Goal: Communication & Community: Answer question/provide support

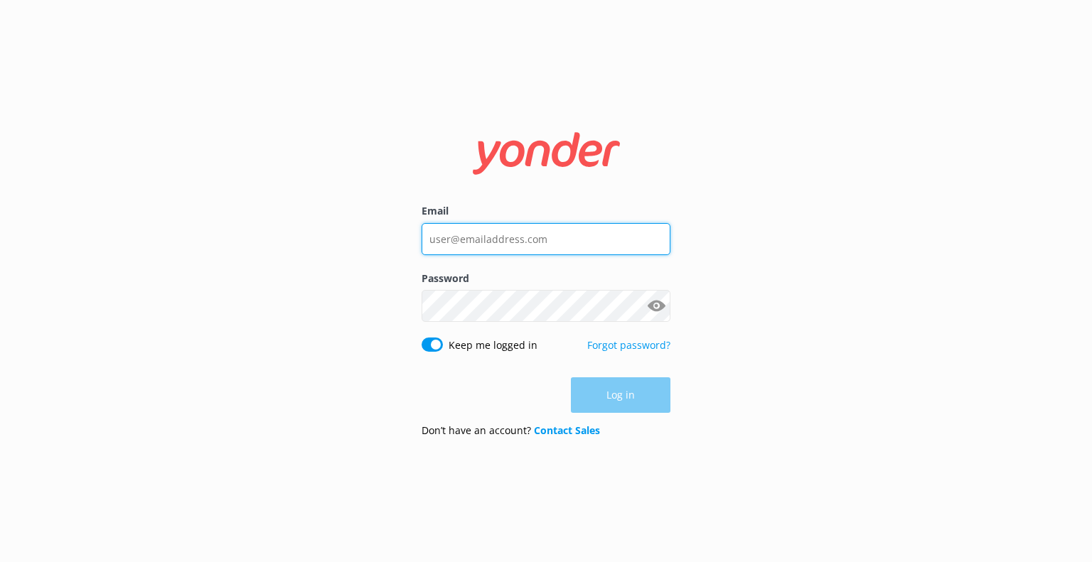
click at [523, 234] on input "Email" at bounding box center [545, 239] width 249 height 32
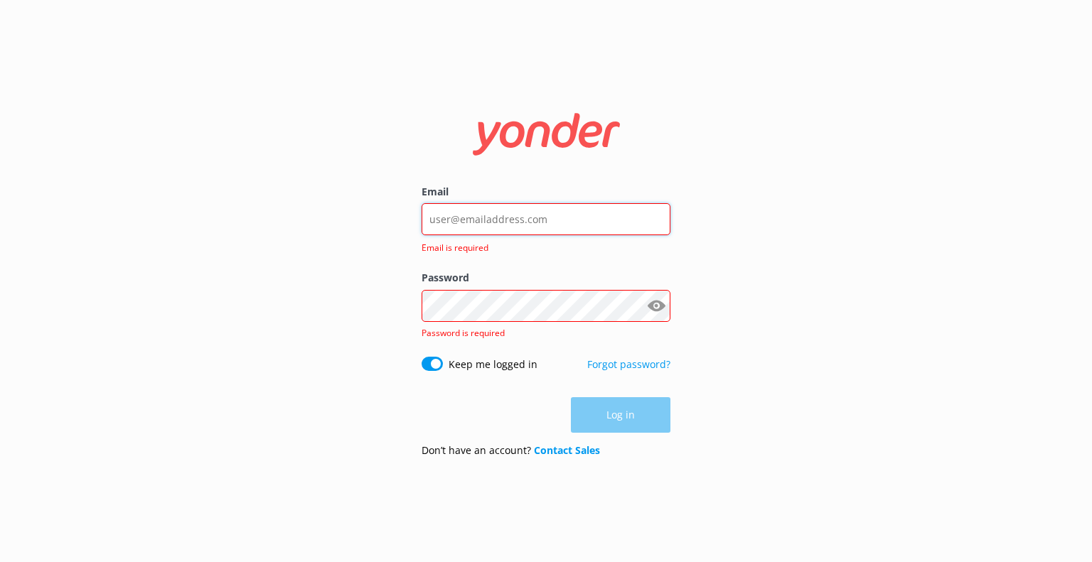
type input "[EMAIL_ADDRESS][DOMAIN_NAME]"
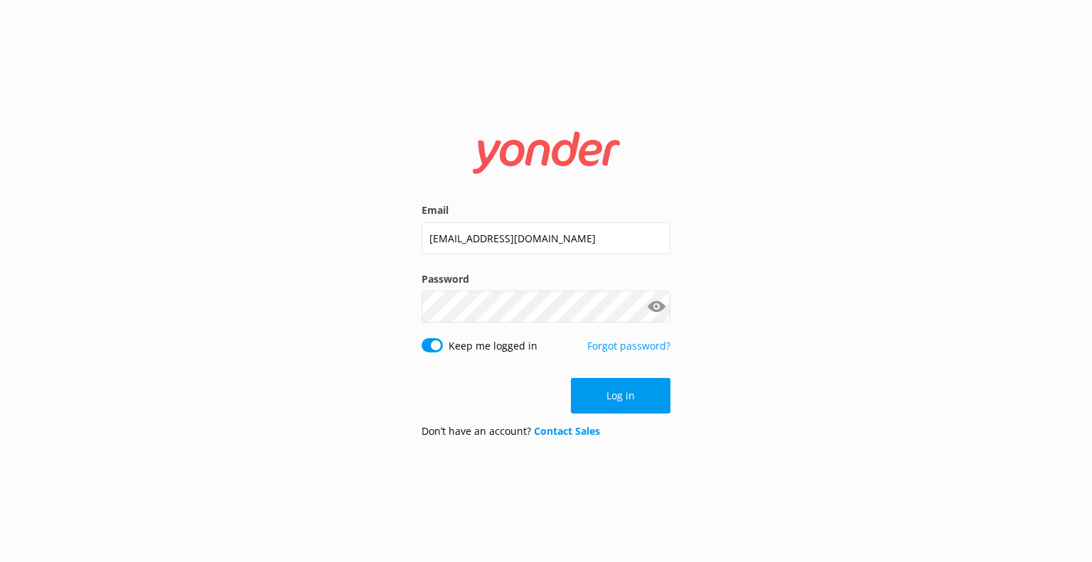
click at [655, 307] on button "Show password" at bounding box center [656, 307] width 28 height 28
click at [622, 394] on button "Log in" at bounding box center [620, 396] width 99 height 36
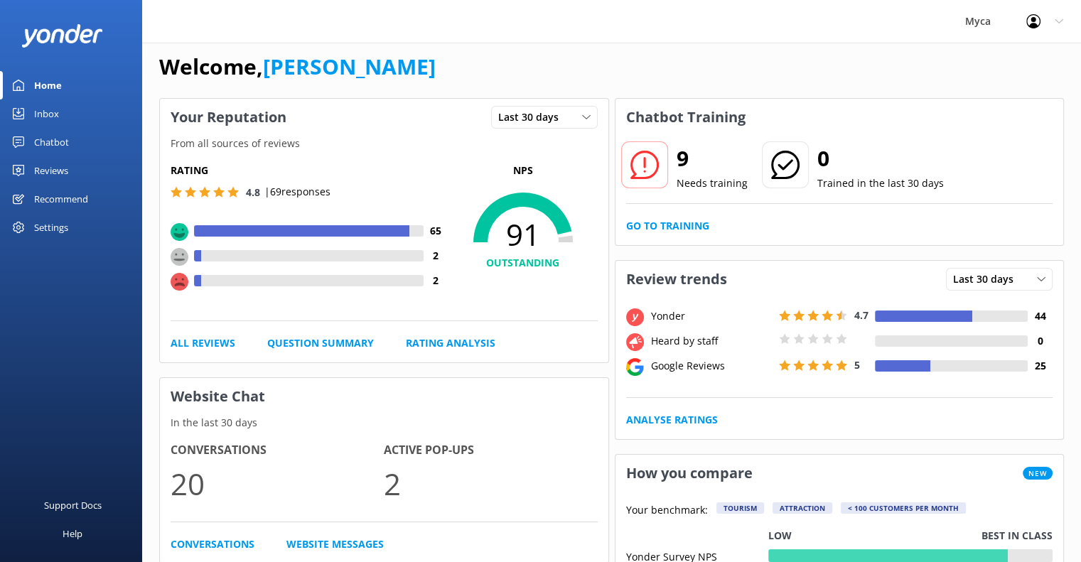
scroll to position [17, 0]
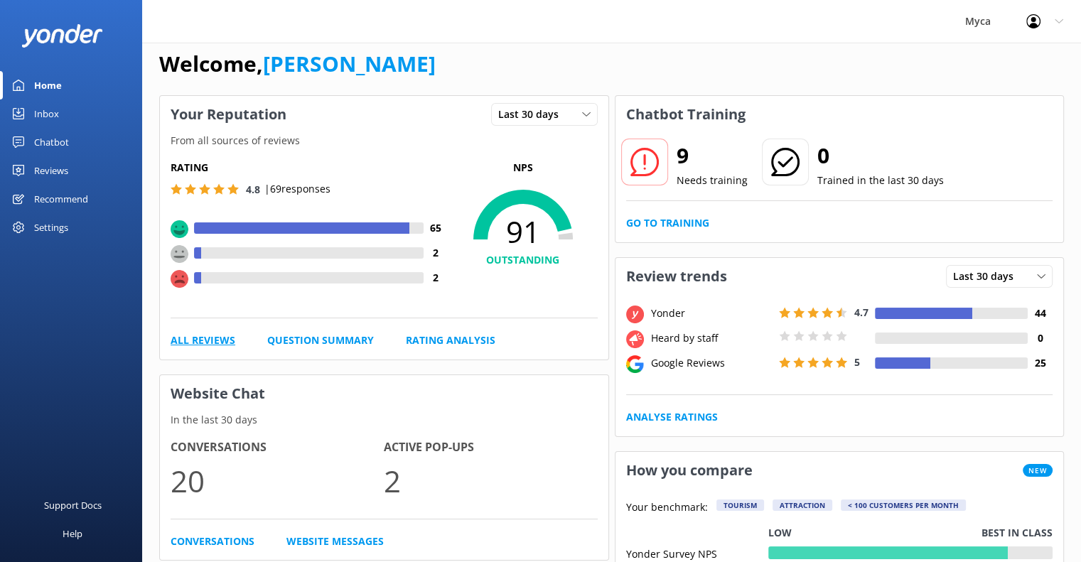
click at [200, 337] on link "All Reviews" at bounding box center [203, 341] width 65 height 16
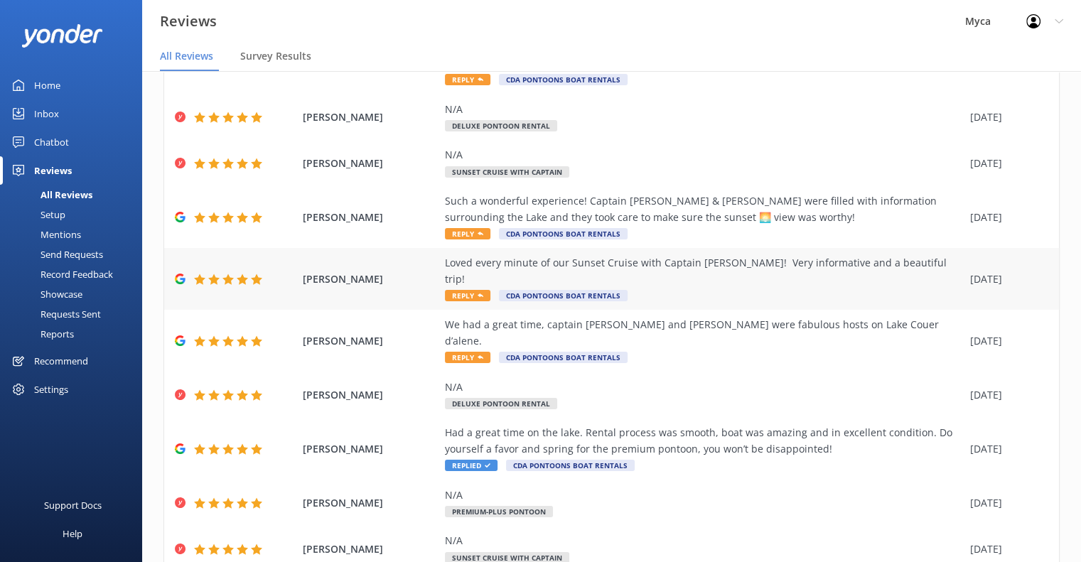
scroll to position [107, 0]
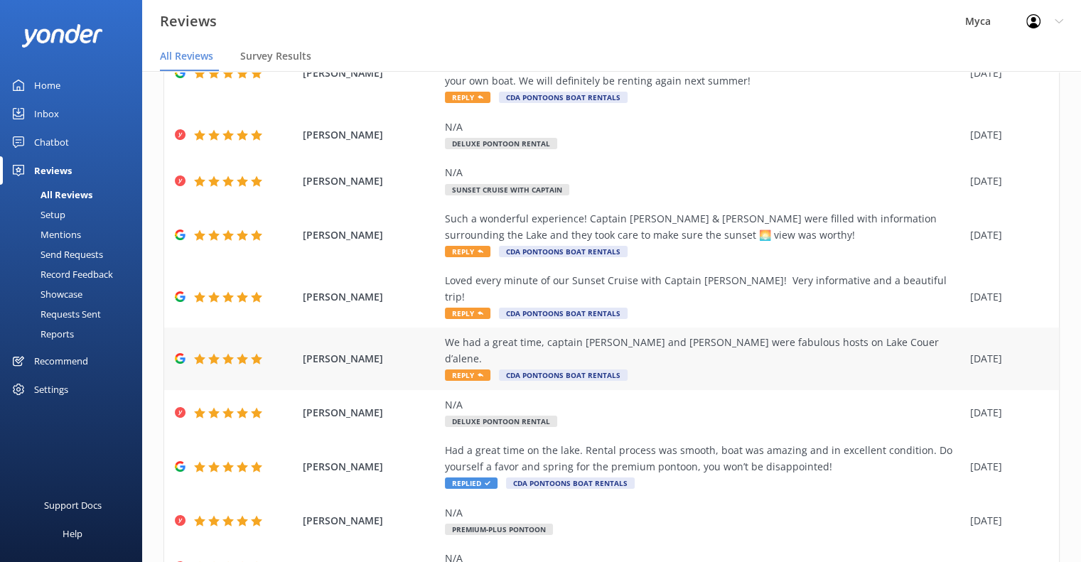
click at [479, 372] on icon at bounding box center [481, 375] width 6 height 6
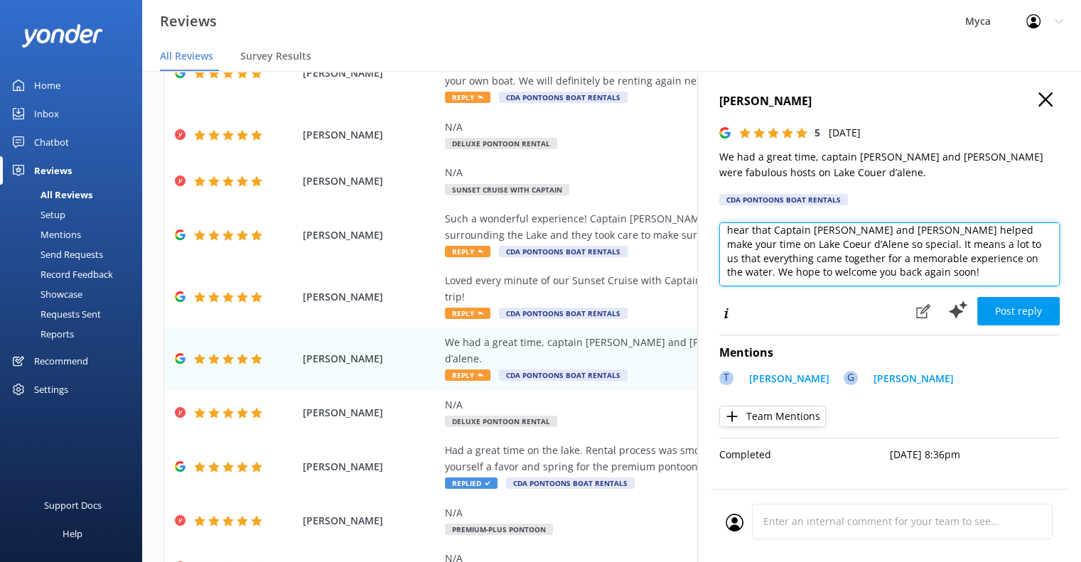
scroll to position [0, 0]
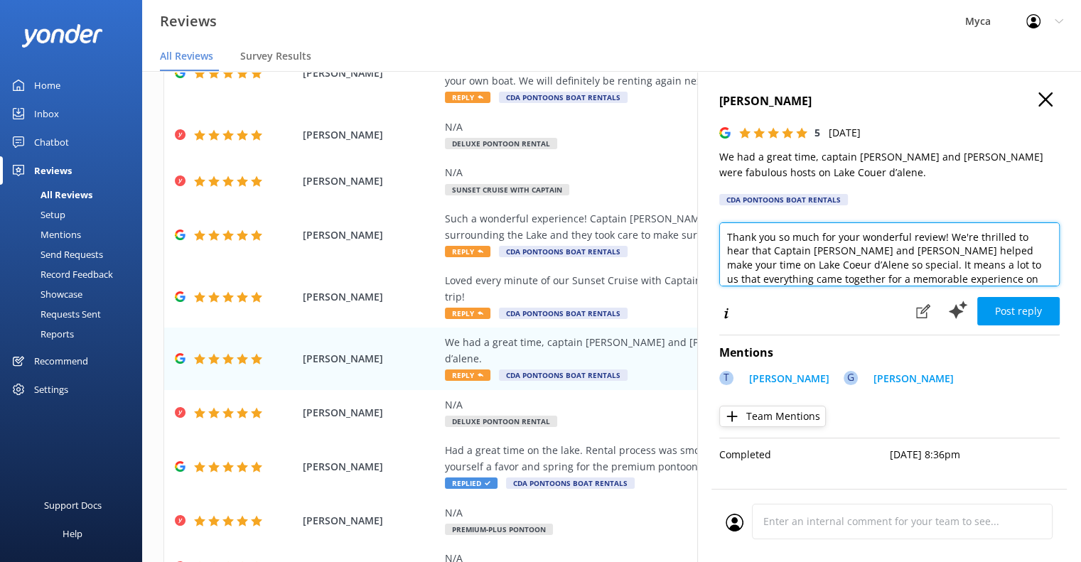
drag, startPoint x: 940, startPoint y: 238, endPoint x: 712, endPoint y: 238, distance: 228.1
click at [712, 238] on div "[PERSON_NAME] 5 [DATE] We had a great time, captain [PERSON_NAME] and [PERSON_N…" at bounding box center [889, 352] width 384 height 562
drag, startPoint x: 996, startPoint y: 236, endPoint x: 874, endPoint y: 244, distance: 122.5
click at [874, 244] on textarea "[PERSON_NAME], you [DEMOGRAPHIC_DATA] were a hoot! We're thrilled to hear that …" at bounding box center [889, 254] width 340 height 64
click at [1009, 235] on textarea "[PERSON_NAME], you [DEMOGRAPHIC_DATA] were a hoot! Captain [PERSON_NAME] and [P…" at bounding box center [889, 254] width 340 height 64
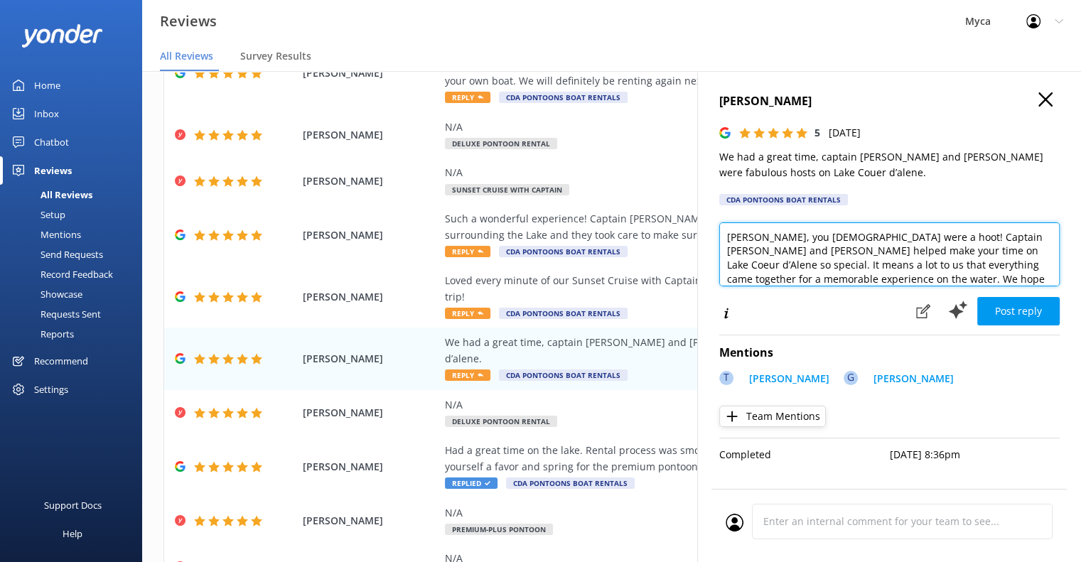
click at [1009, 235] on textarea "[PERSON_NAME], you [DEMOGRAPHIC_DATA] were a hoot! Captain [PERSON_NAME] and [P…" at bounding box center [889, 254] width 340 height 64
drag, startPoint x: 775, startPoint y: 266, endPoint x: 789, endPoint y: 268, distance: 14.4
click at [789, 268] on textarea "[PERSON_NAME], you [DEMOGRAPHIC_DATA] were a hoot! Captain [PERSON_NAME] and [P…" at bounding box center [889, 254] width 340 height 64
click at [777, 267] on textarea "[PERSON_NAME], you [DEMOGRAPHIC_DATA] were a hoot! Captain [PERSON_NAME] and [P…" at bounding box center [889, 254] width 340 height 64
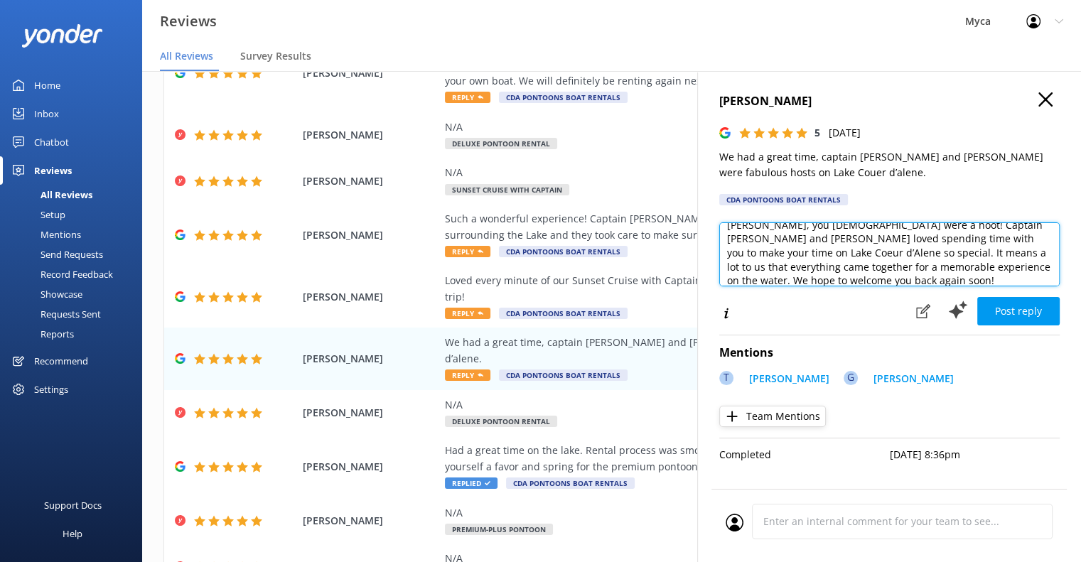
scroll to position [21, 0]
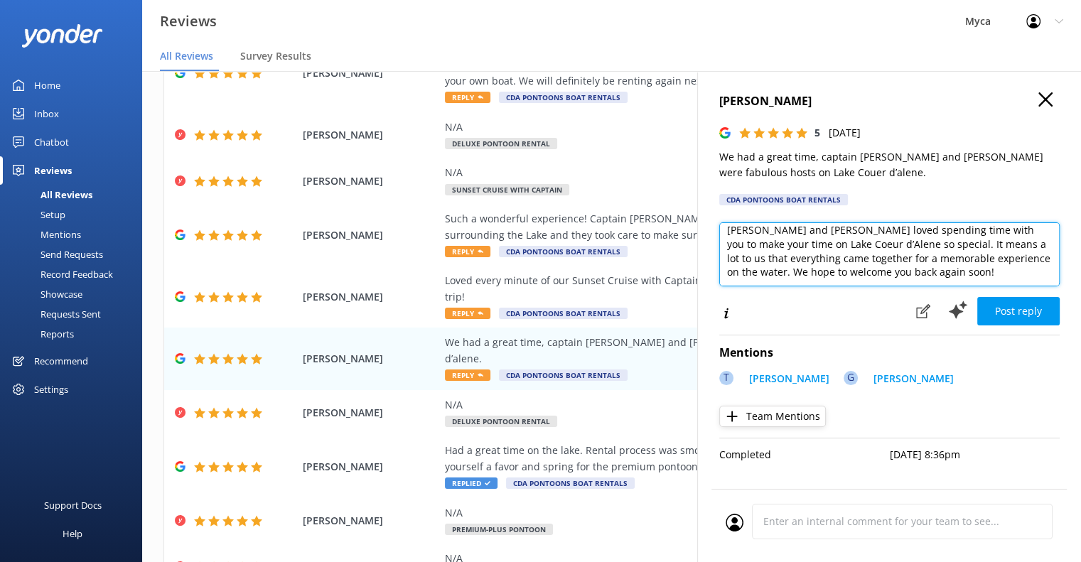
drag, startPoint x: 775, startPoint y: 264, endPoint x: 898, endPoint y: 261, distance: 123.0
click at [898, 261] on textarea "[PERSON_NAME], you [DEMOGRAPHIC_DATA] were a hoot! Captain [PERSON_NAME] and [P…" at bounding box center [889, 254] width 340 height 64
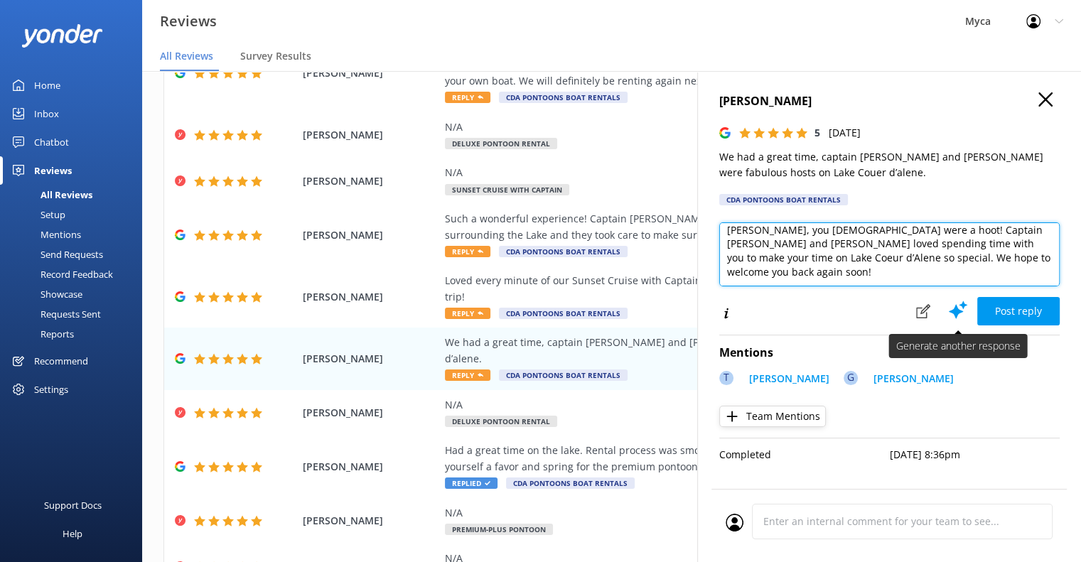
scroll to position [0, 0]
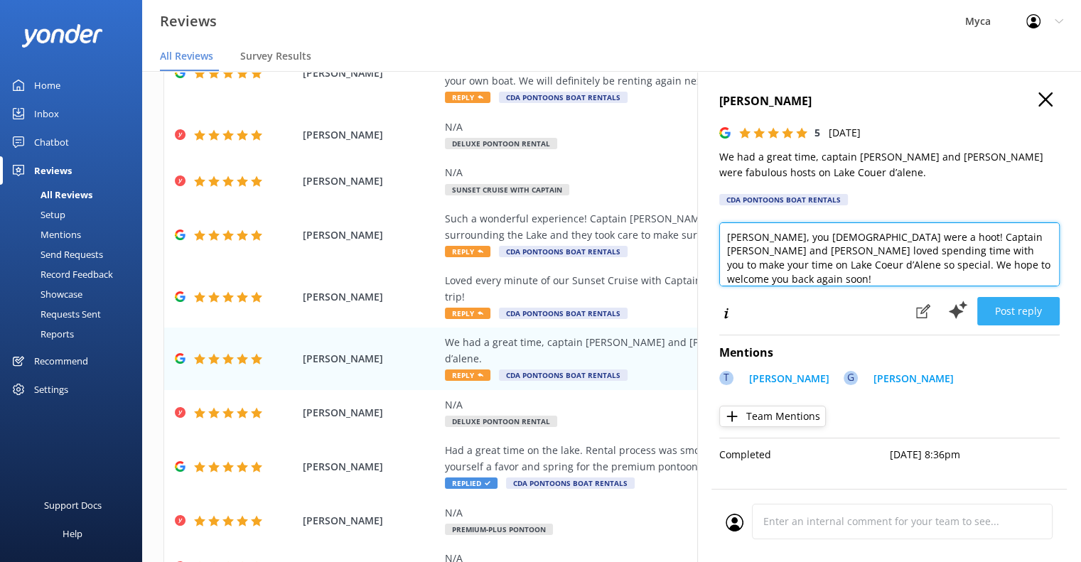
type textarea "[PERSON_NAME], you [DEMOGRAPHIC_DATA] were a hoot! Captain [PERSON_NAME] and [P…"
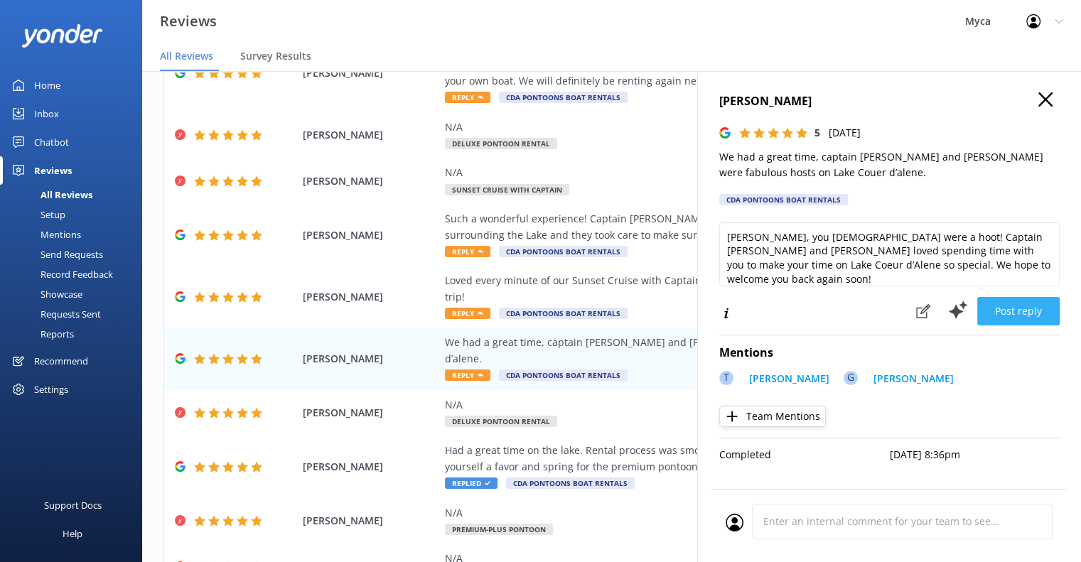
click at [1029, 308] on button "Post reply" at bounding box center [1018, 311] width 82 height 28
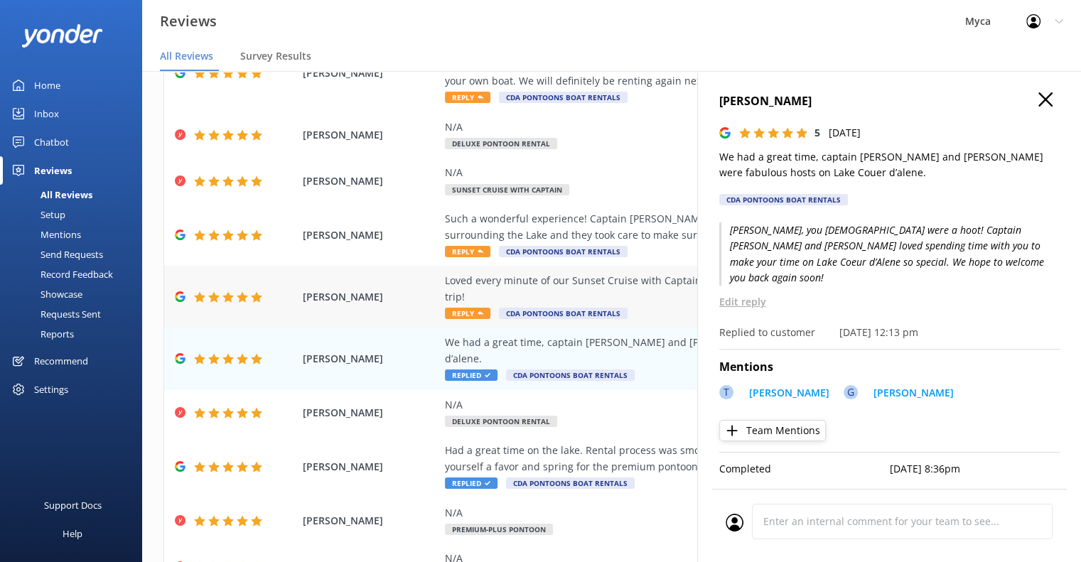
click at [478, 311] on use at bounding box center [481, 313] width 6 height 4
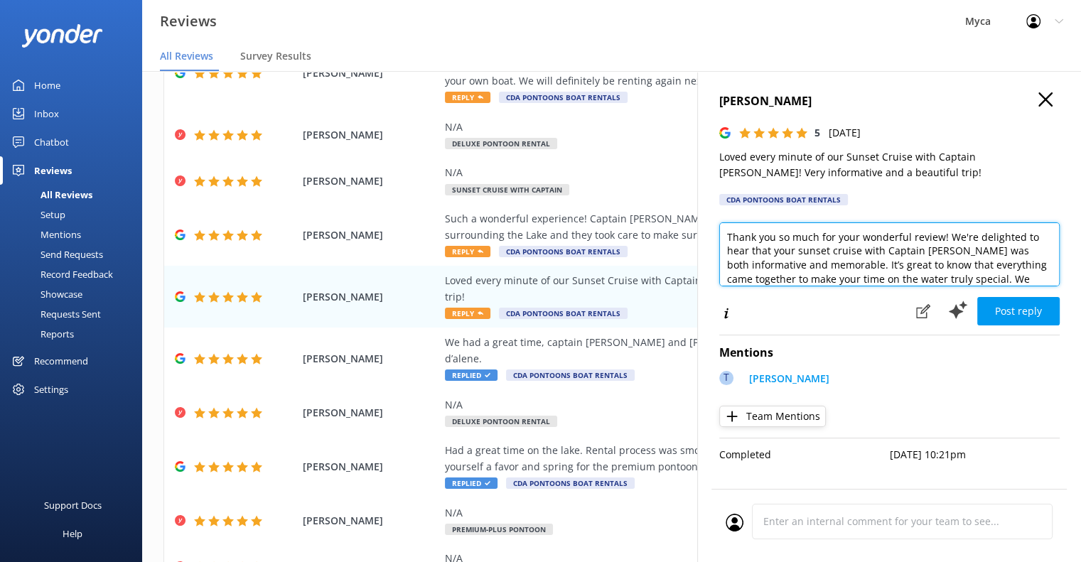
drag, startPoint x: 945, startPoint y: 236, endPoint x: 714, endPoint y: 235, distance: 230.3
click at [714, 235] on div "[PERSON_NAME] 5 [DATE] Loved every minute of our Sunset Cruise with Captain [PE…" at bounding box center [889, 352] width 384 height 562
click at [782, 240] on textarea "[PERSON_NAME], The Cruise Girls were aWe're delighted to hear that your sunset …" at bounding box center [889, 254] width 340 height 64
click at [922, 237] on textarea "[PERSON_NAME], you and your Cruise Girls were aWe're delighted to hear that you…" at bounding box center [889, 254] width 340 height 64
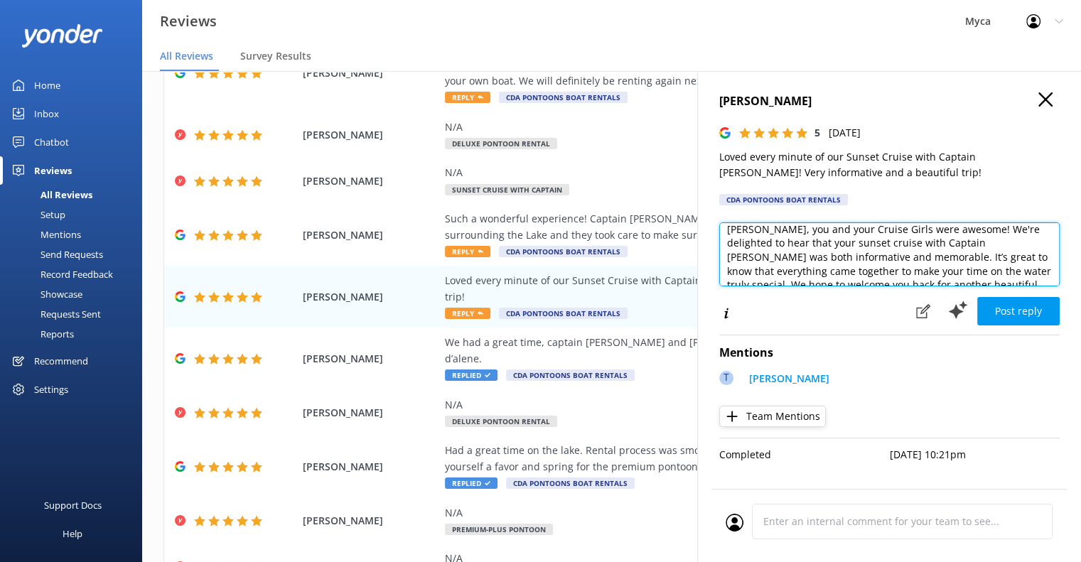
scroll to position [11, 0]
drag, startPoint x: 862, startPoint y: 255, endPoint x: 1003, endPoint y: 264, distance: 141.7
click at [1003, 264] on textarea "[PERSON_NAME], you and your Cruise Girls were awesome! We're delighted to hear …" at bounding box center [889, 254] width 340 height 64
click at [811, 254] on textarea "[PERSON_NAME], you and your Cruise Girls were awesome! We're delighted to hear …" at bounding box center [889, 254] width 340 height 64
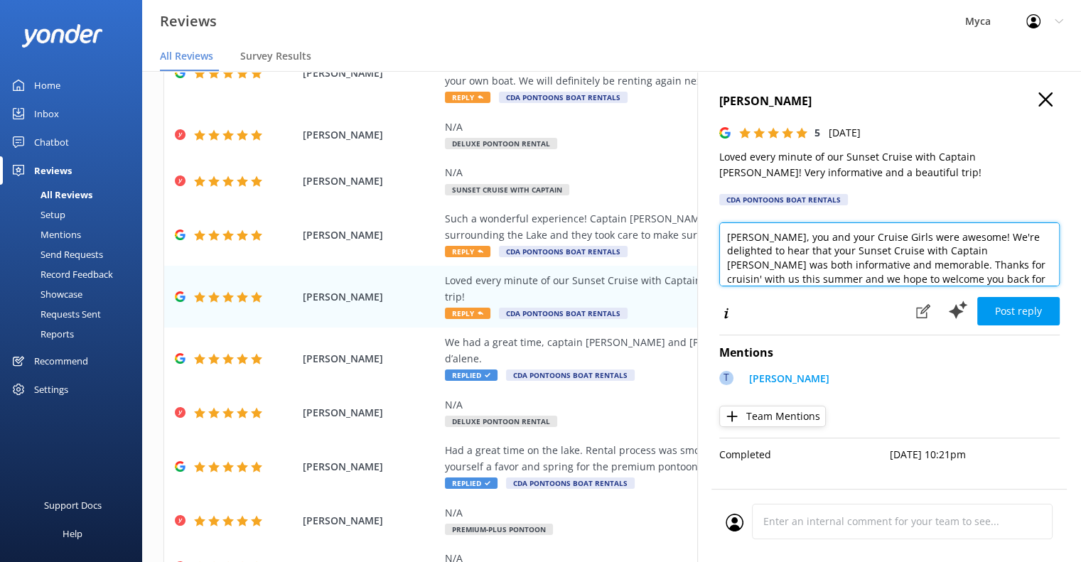
click at [838, 239] on textarea "[PERSON_NAME], you and your Cruise Girls were awesome! We're delighted to hear …" at bounding box center [889, 254] width 340 height 64
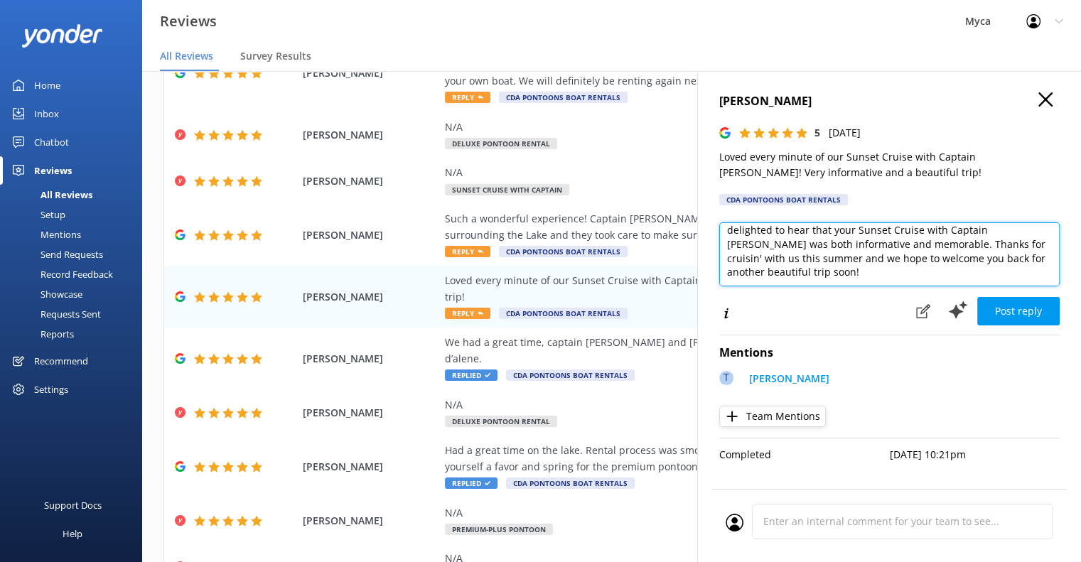
click at [975, 247] on textarea "[PERSON_NAME], you and your "Cruise Girls" were awesome! We're delighted to hea…" at bounding box center [889, 254] width 340 height 64
drag, startPoint x: 831, startPoint y: 258, endPoint x: 767, endPoint y: 278, distance: 67.0
click at [767, 278] on textarea "[PERSON_NAME], you and your "Cruise Girls" were awesome! We're delighted to hea…" at bounding box center [889, 254] width 340 height 64
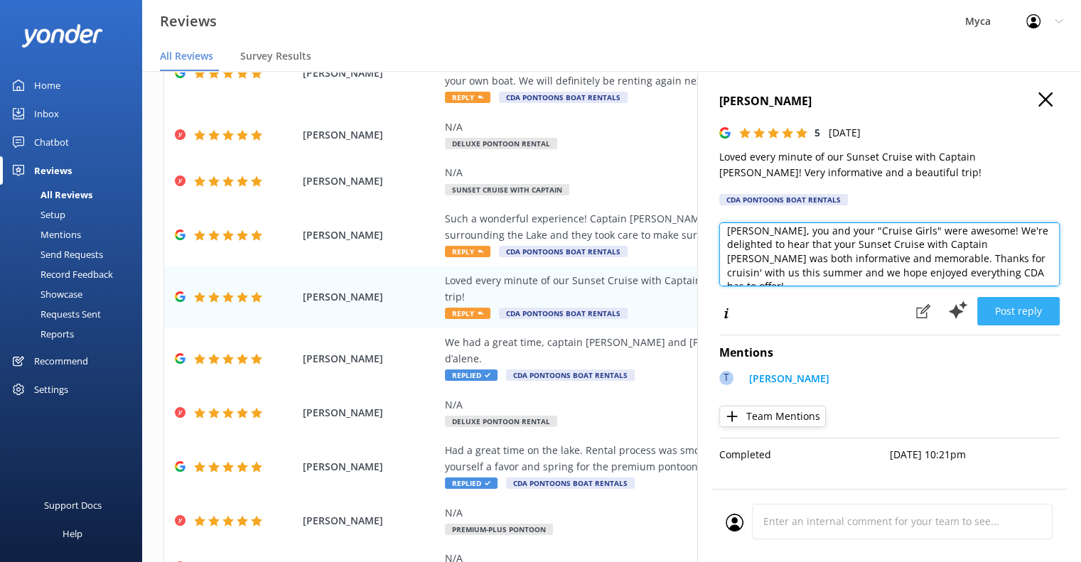
type textarea "[PERSON_NAME], you and your "Cruise Girls" were awesome! We're delighted to hea…"
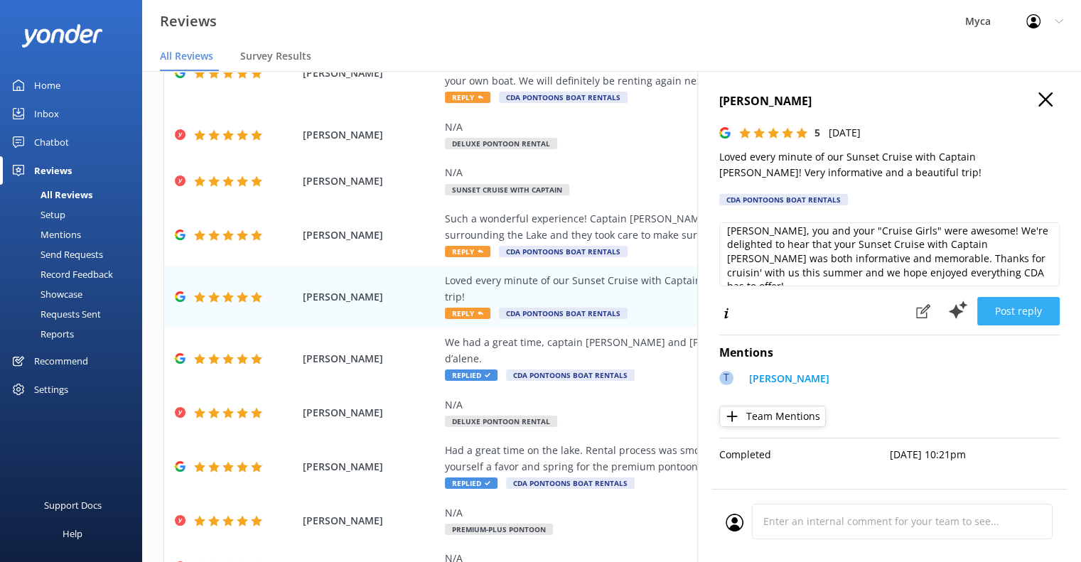
click at [1021, 311] on button "Post reply" at bounding box center [1018, 311] width 82 height 28
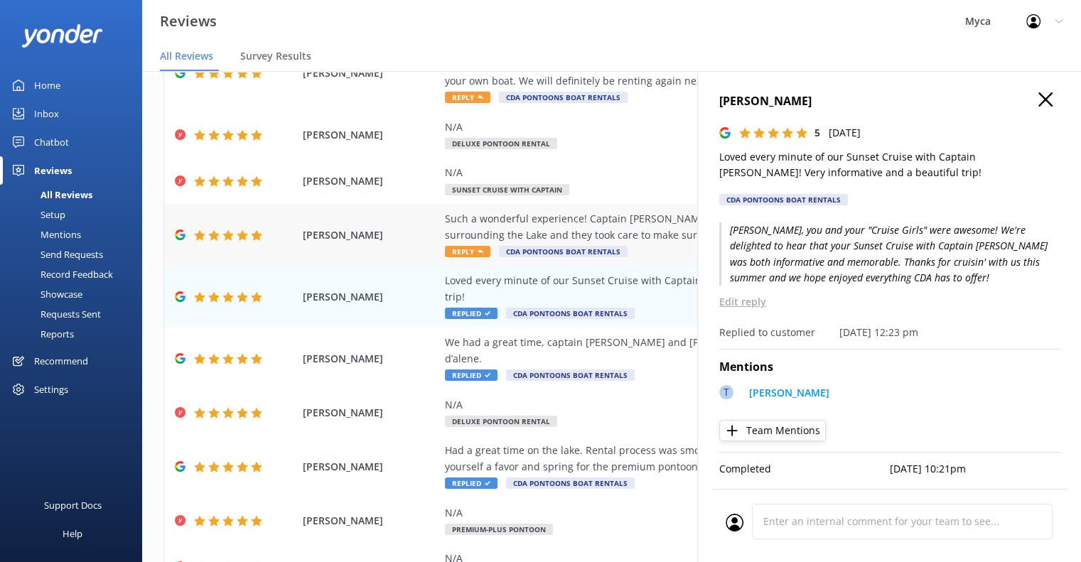
click at [475, 246] on span "Reply" at bounding box center [467, 251] width 45 height 11
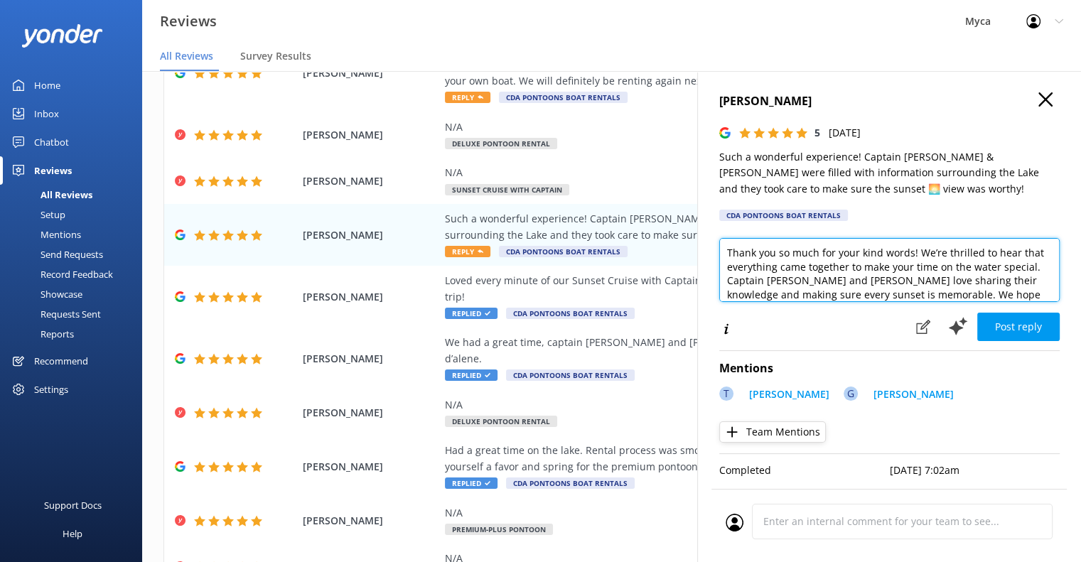
drag, startPoint x: 916, startPoint y: 252, endPoint x: 717, endPoint y: 258, distance: 199.1
click at [717, 258] on div "[PERSON_NAME] 5 [DATE] Such a wonderful experience! Captain [PERSON_NAME] & [PE…" at bounding box center [889, 352] width 384 height 562
drag, startPoint x: 898, startPoint y: 267, endPoint x: 756, endPoint y: 254, distance: 142.7
click at [756, 254] on textarea "[PERSON_NAME], We’re thrilled to hear that everything came together to make you…" at bounding box center [889, 270] width 340 height 64
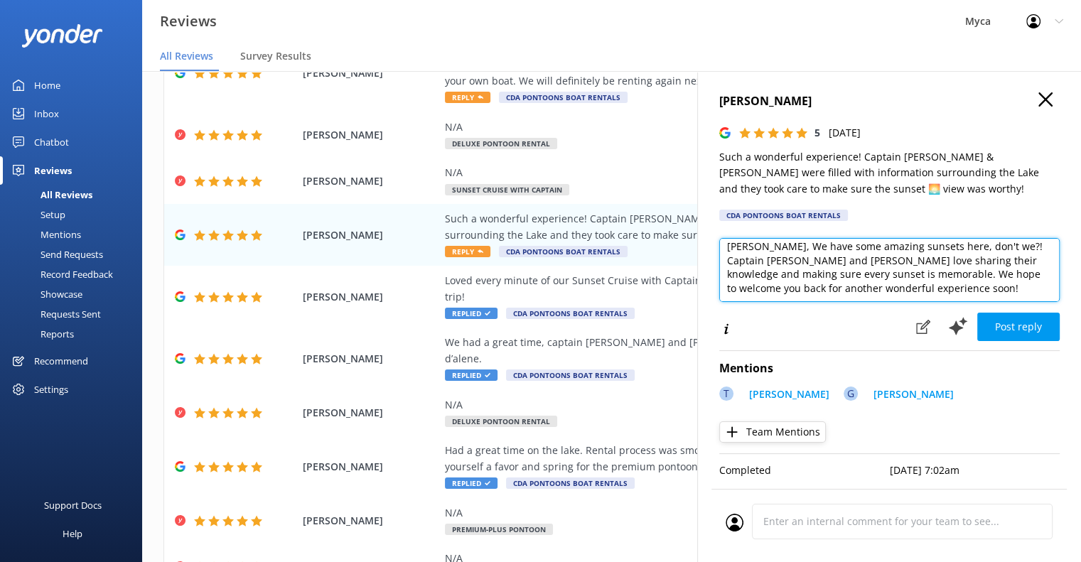
drag, startPoint x: 896, startPoint y: 289, endPoint x: 860, endPoint y: 276, distance: 38.4
click at [860, 276] on textarea "[PERSON_NAME], We have some amazing sunsets here, don't we?! Captain [PERSON_NA…" at bounding box center [889, 270] width 340 height 64
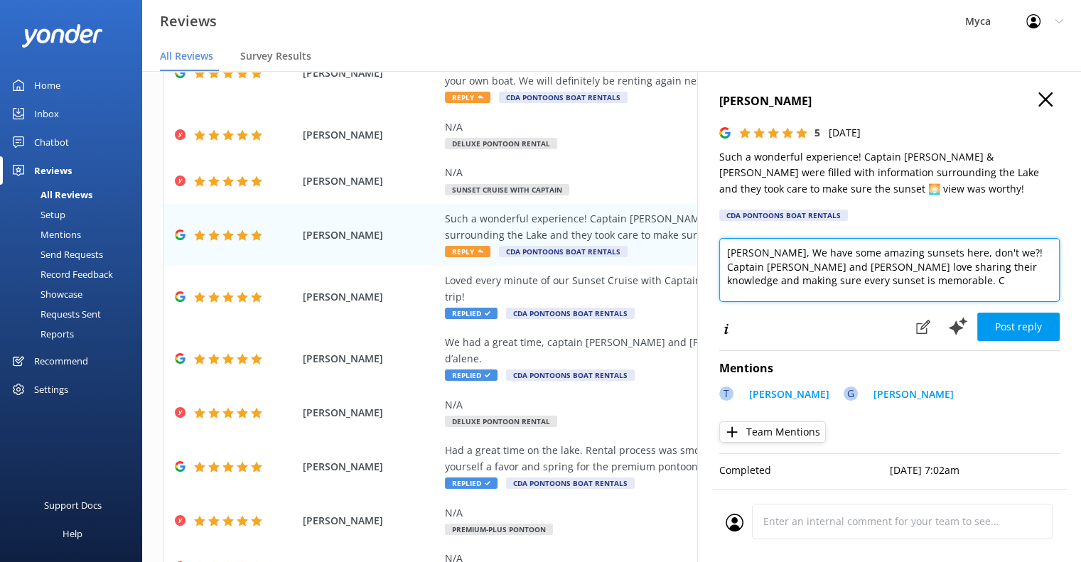
scroll to position [0, 0]
type textarea "[PERSON_NAME], We have some amazing sunsets here, don't we?! Captain [PERSON_NA…"
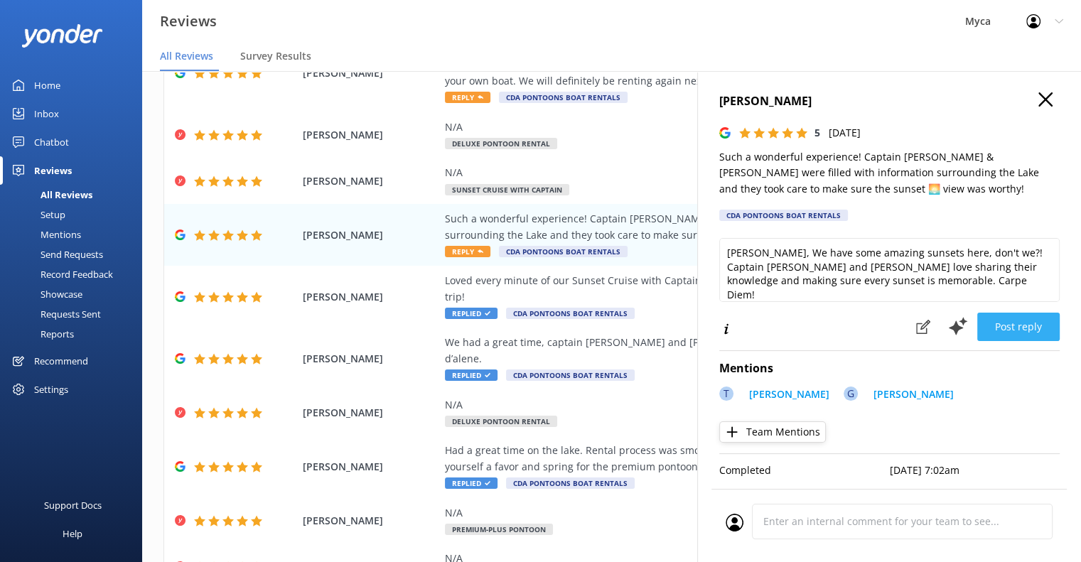
click at [1018, 326] on button "Post reply" at bounding box center [1018, 327] width 82 height 28
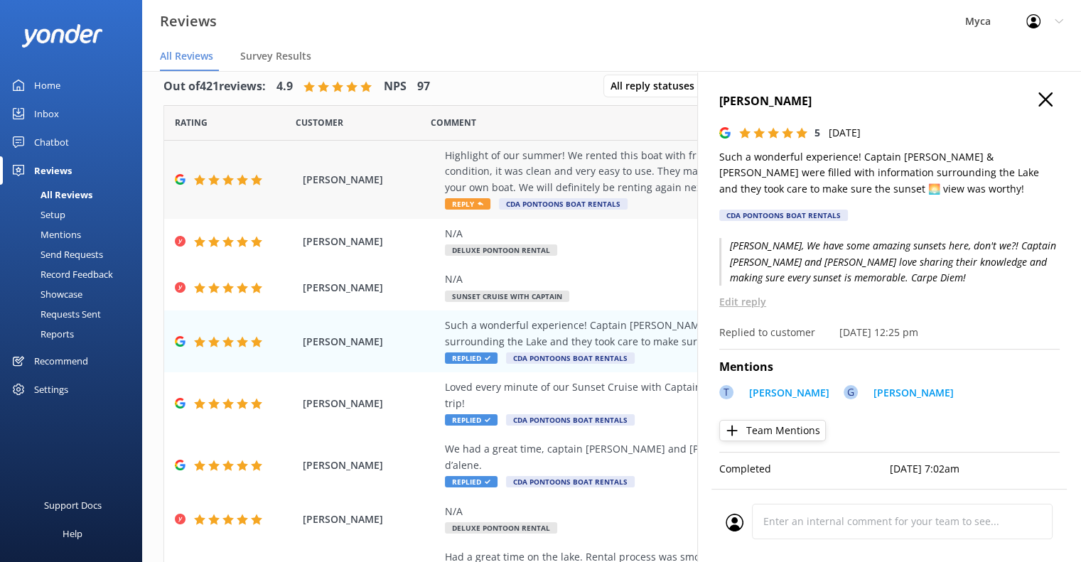
click at [478, 202] on icon at bounding box center [481, 204] width 6 height 6
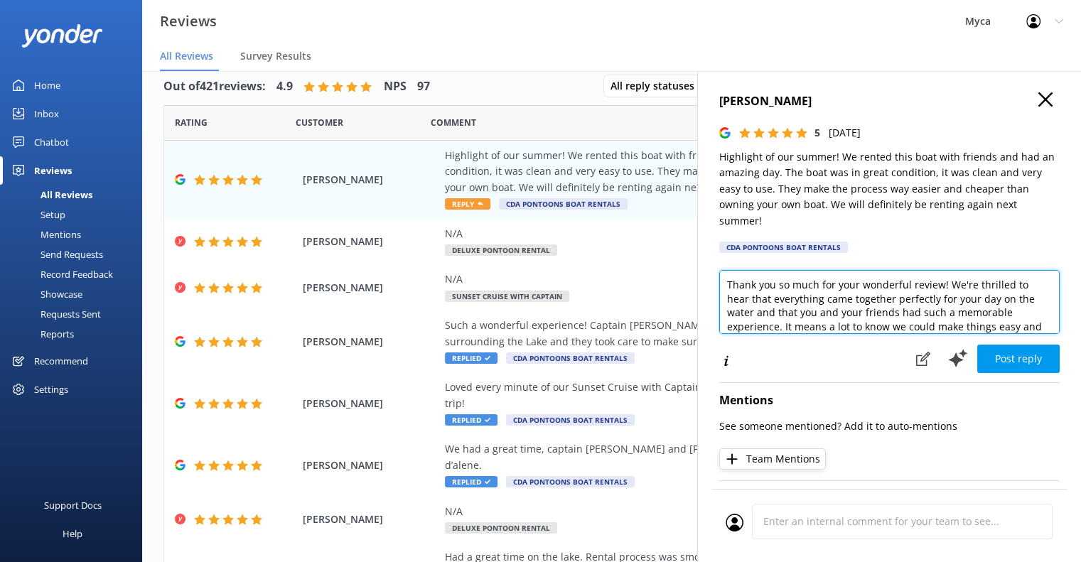
drag, startPoint x: 943, startPoint y: 286, endPoint x: 721, endPoint y: 289, distance: 222.5
click at [721, 289] on textarea "Thank you so much for your wonderful review! We're thrilled to hear that everyt…" at bounding box center [889, 302] width 340 height 64
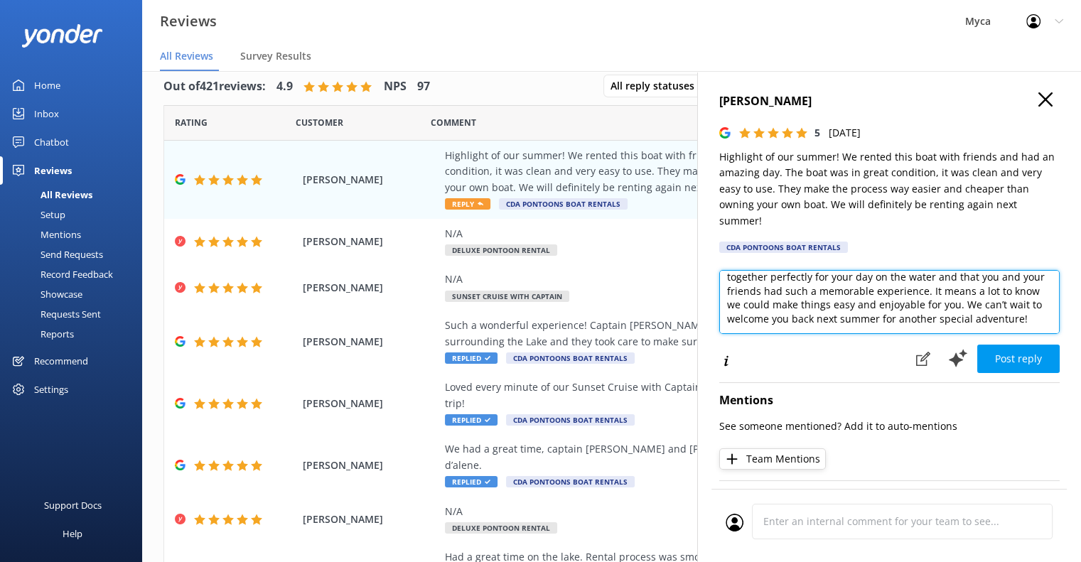
scroll to position [48, 0]
type textarea "[PERSON_NAME], thanks for sharing your experience on Black Bear, our Deluxe Pon…"
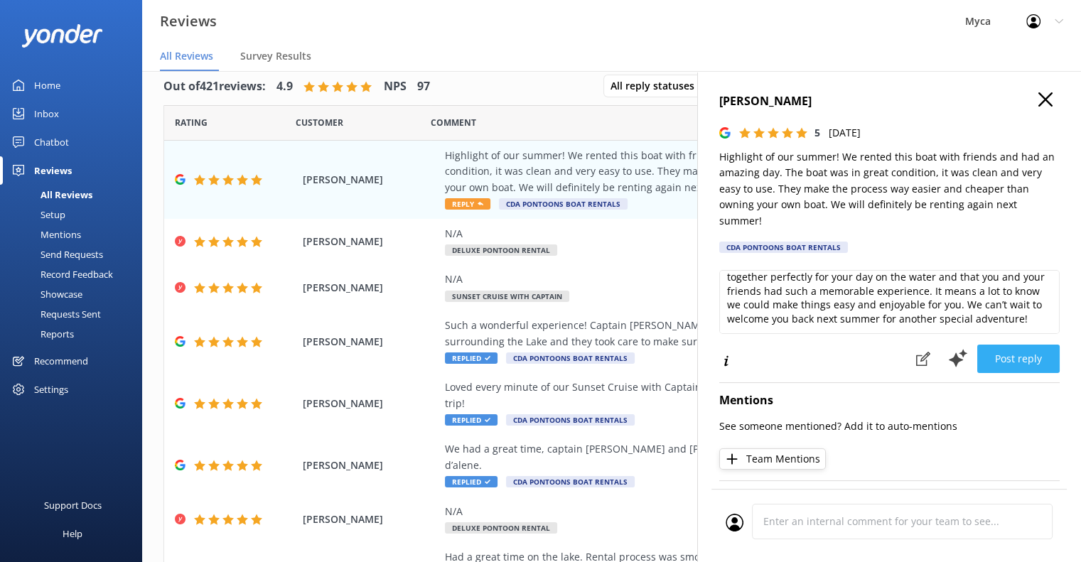
click at [1012, 360] on button "Post reply" at bounding box center [1018, 359] width 82 height 28
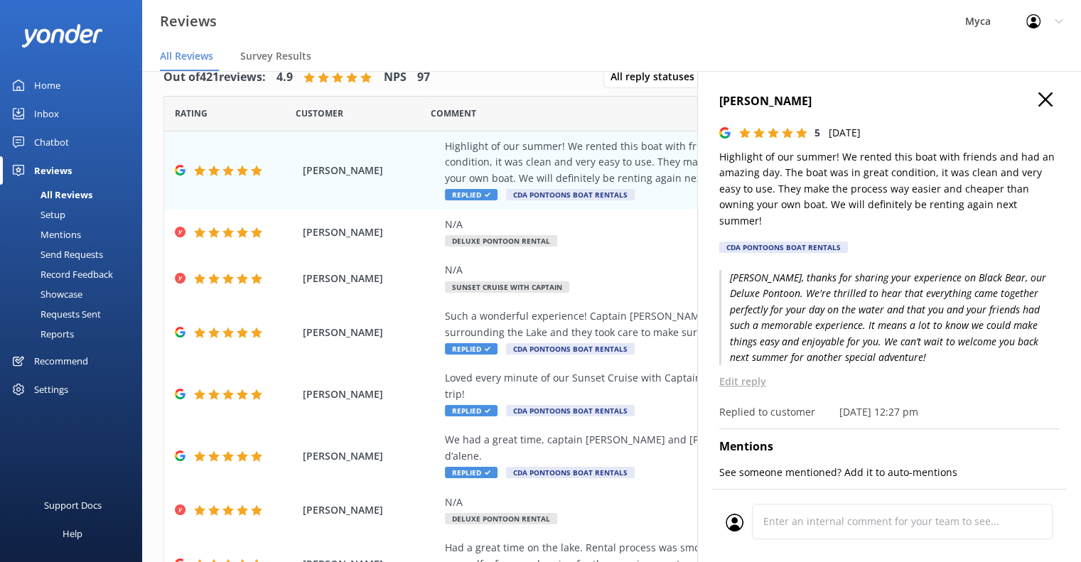
scroll to position [0, 0]
